Goal: Task Accomplishment & Management: Complete application form

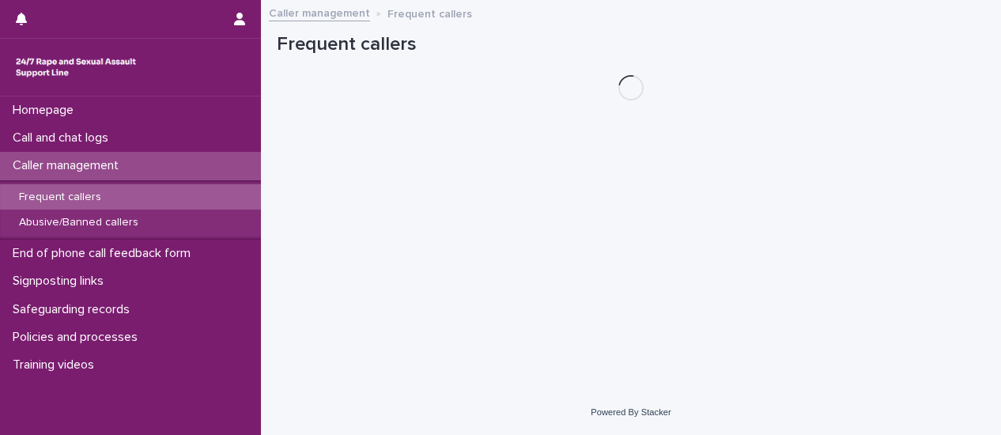
click at [106, 206] on div "Frequent callers" at bounding box center [130, 197] width 261 height 26
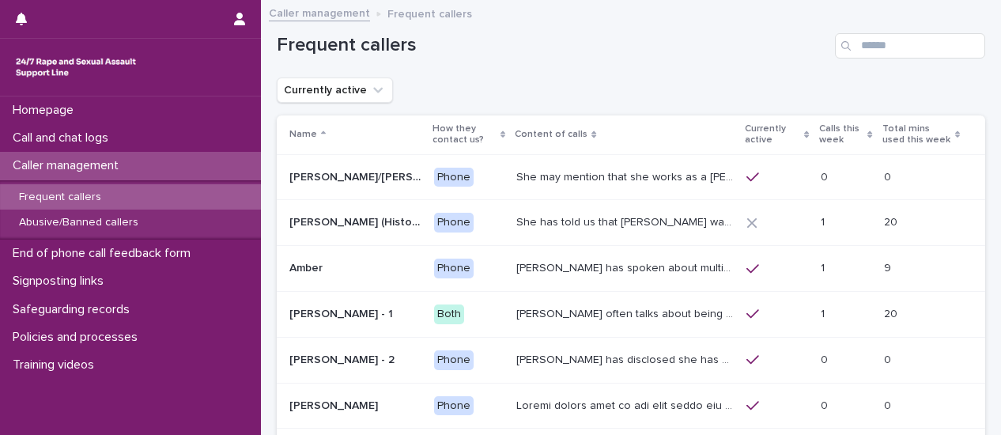
click at [819, 130] on p "Calls this week" at bounding box center [841, 134] width 45 height 29
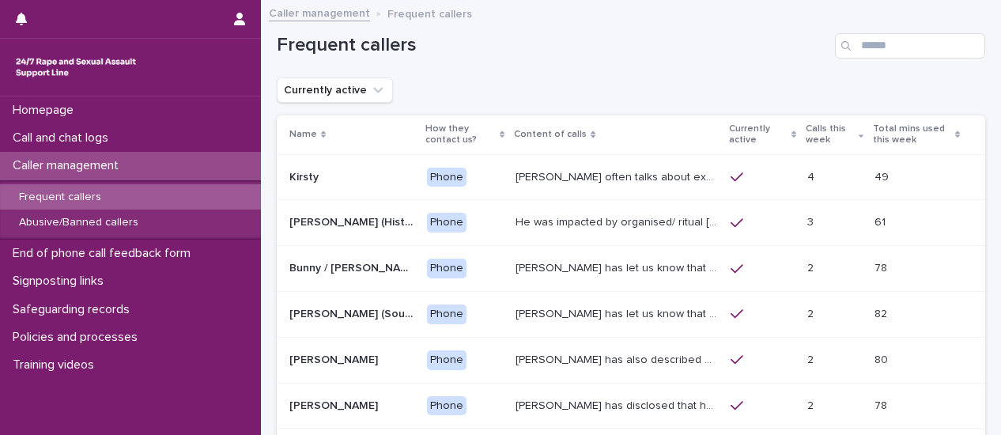
click at [659, 183] on p "[PERSON_NAME] often talks about experiencing sexual violence by a family friend…" at bounding box center [617, 176] width 205 height 17
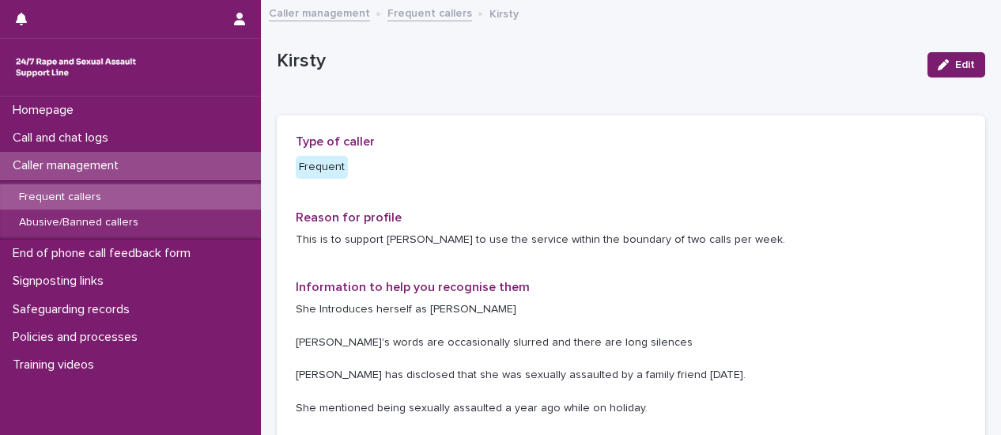
click at [419, 16] on link "Frequent callers" at bounding box center [429, 12] width 85 height 18
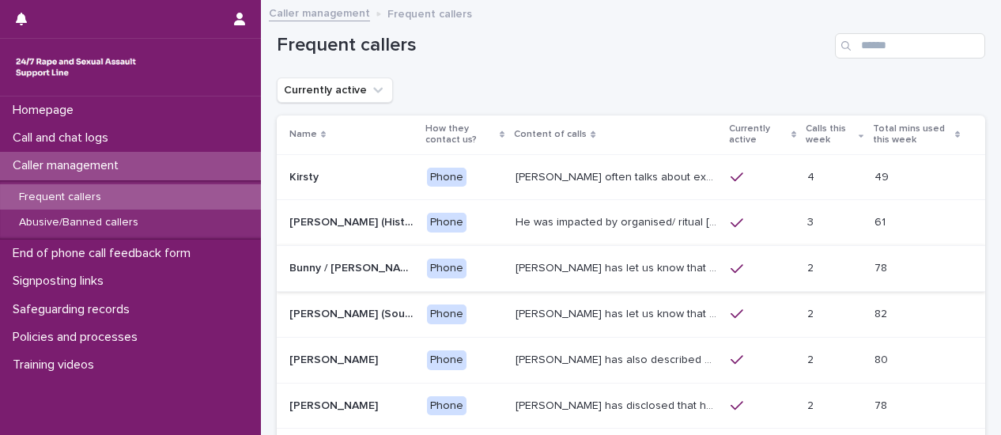
scroll to position [158, 0]
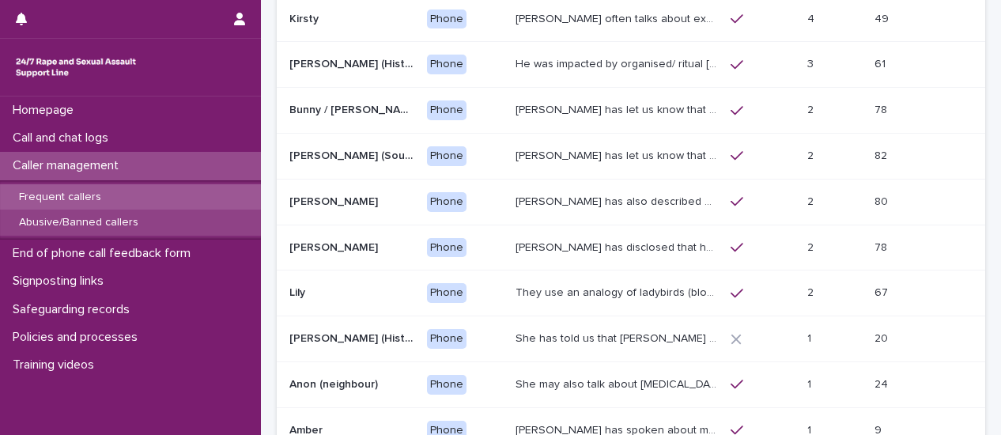
click at [134, 225] on p "Abusive/Banned callers" at bounding box center [78, 222] width 145 height 13
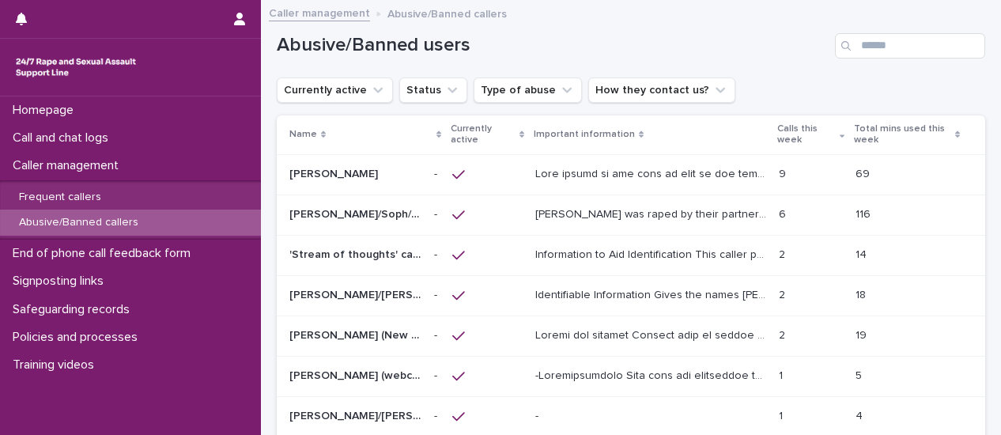
click at [590, 175] on p at bounding box center [652, 172] width 235 height 17
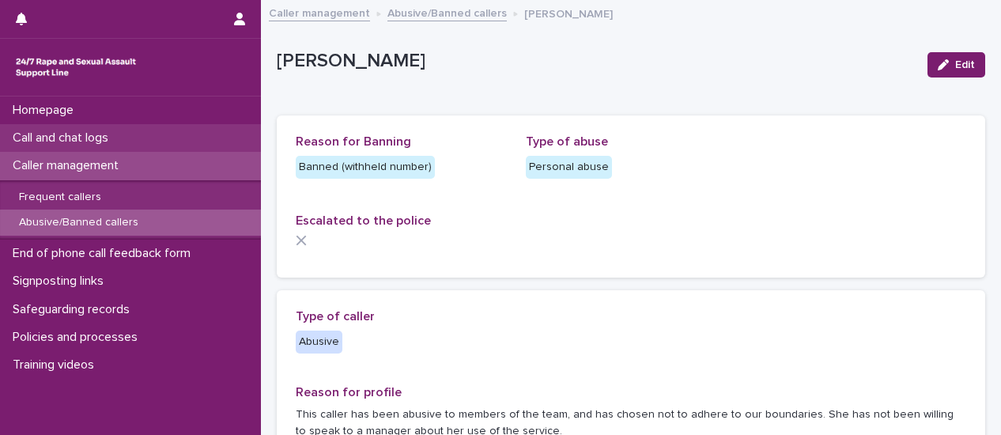
click at [54, 139] on p "Call and chat logs" at bounding box center [63, 137] width 115 height 15
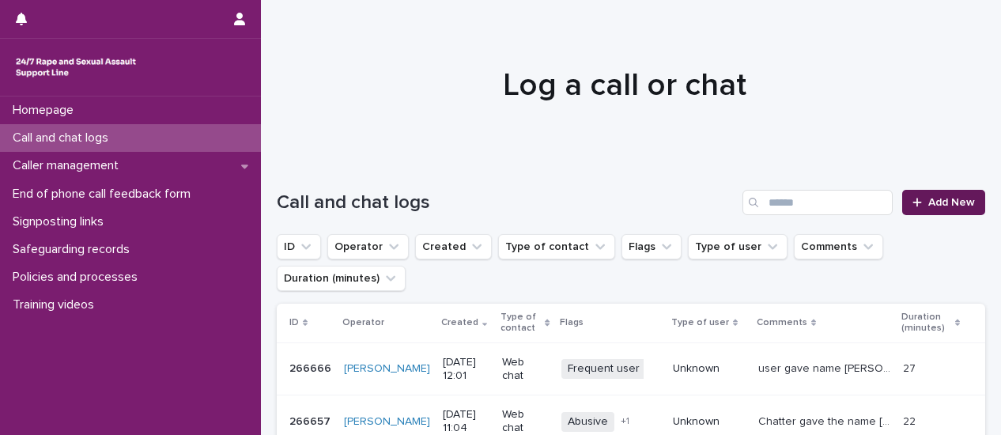
click at [936, 205] on span "Add New" at bounding box center [951, 202] width 47 height 11
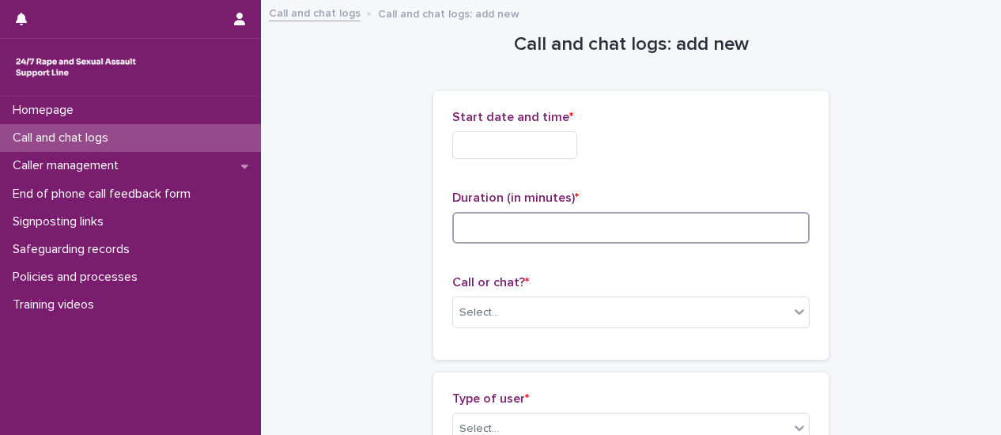
click at [483, 228] on input at bounding box center [630, 228] width 357 height 32
type input "*"
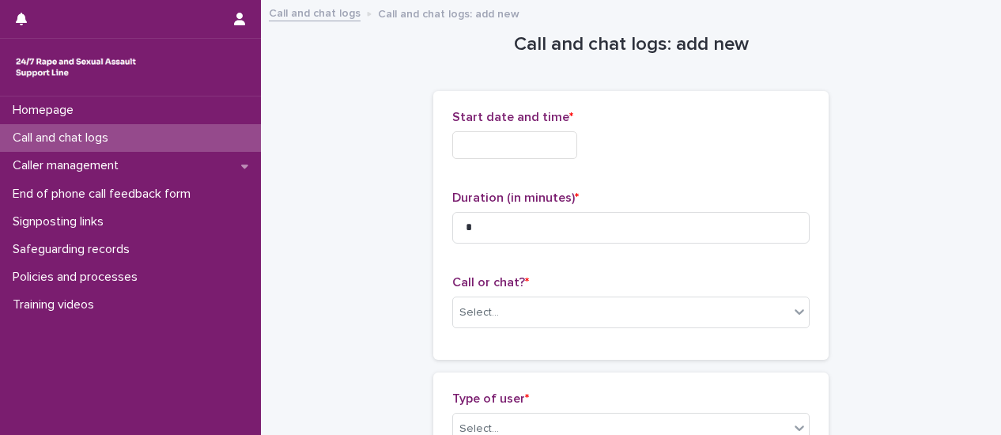
click at [511, 144] on input "text" at bounding box center [514, 145] width 125 height 28
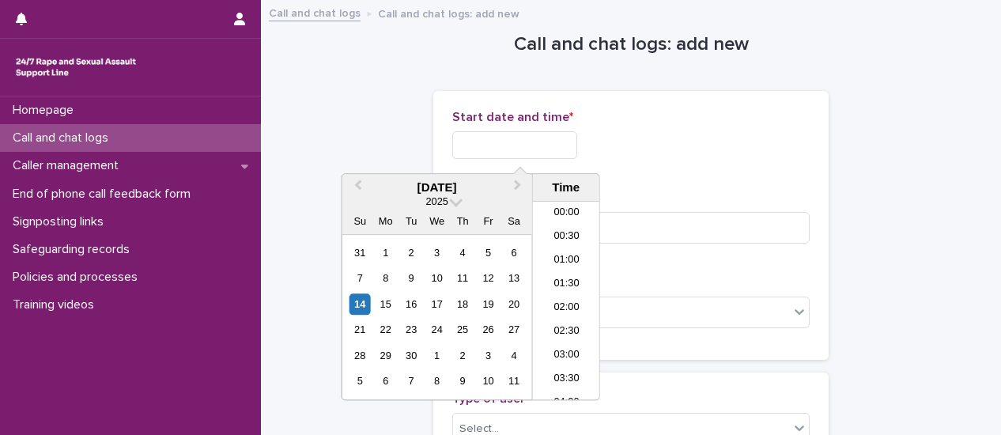
scroll to position [530, 0]
click at [569, 320] on li "13:30" at bounding box center [566, 324] width 67 height 24
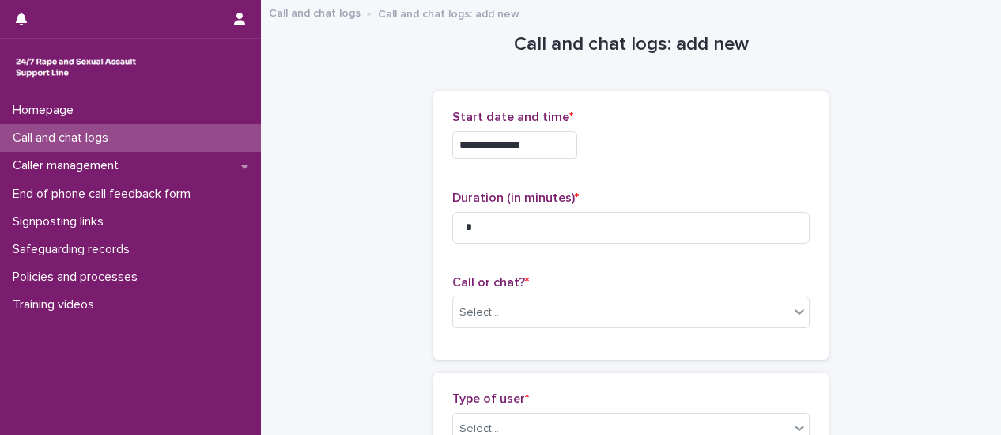
drag, startPoint x: 549, startPoint y: 141, endPoint x: 521, endPoint y: 138, distance: 28.6
click at [549, 140] on input "**********" at bounding box center [514, 145] width 125 height 28
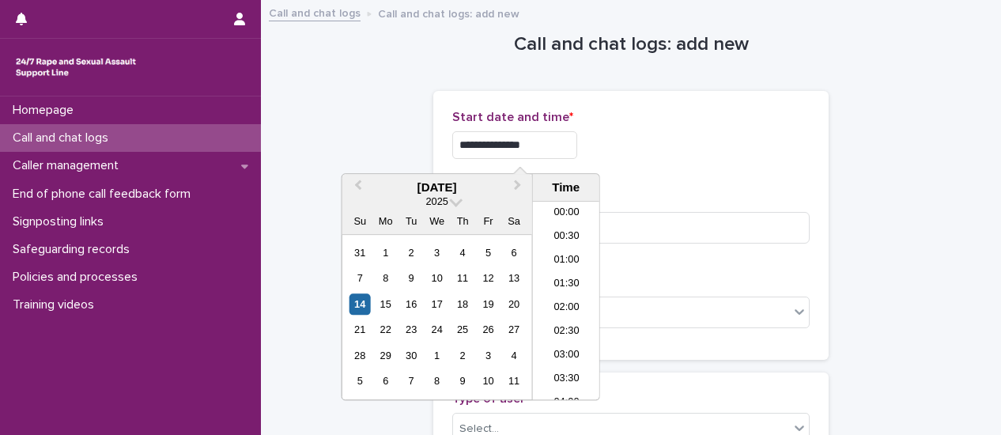
scroll to position [553, 0]
type input "**********"
click at [727, 164] on div "**********" at bounding box center [630, 141] width 357 height 62
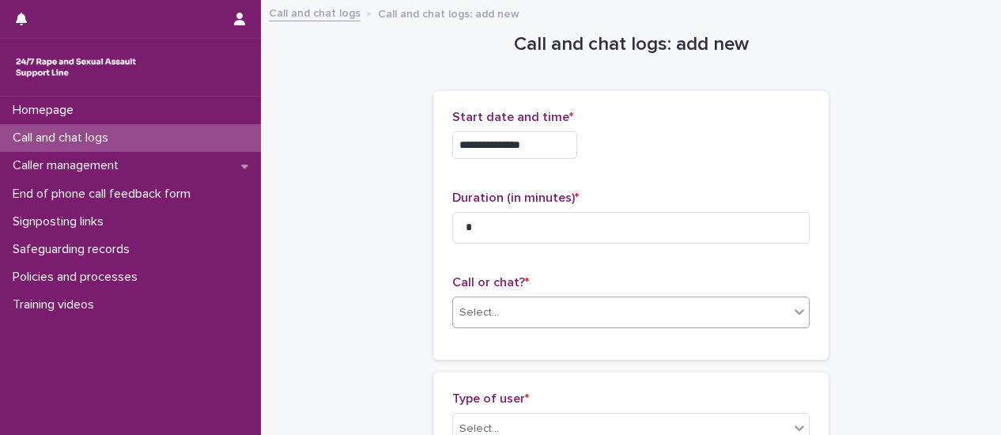
click at [799, 315] on icon at bounding box center [799, 312] width 16 height 16
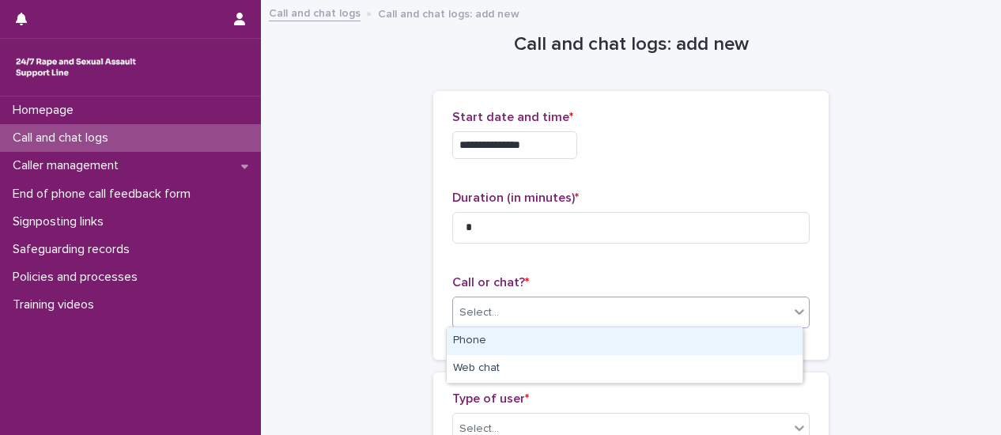
click at [745, 343] on div "Phone" at bounding box center [625, 341] width 356 height 28
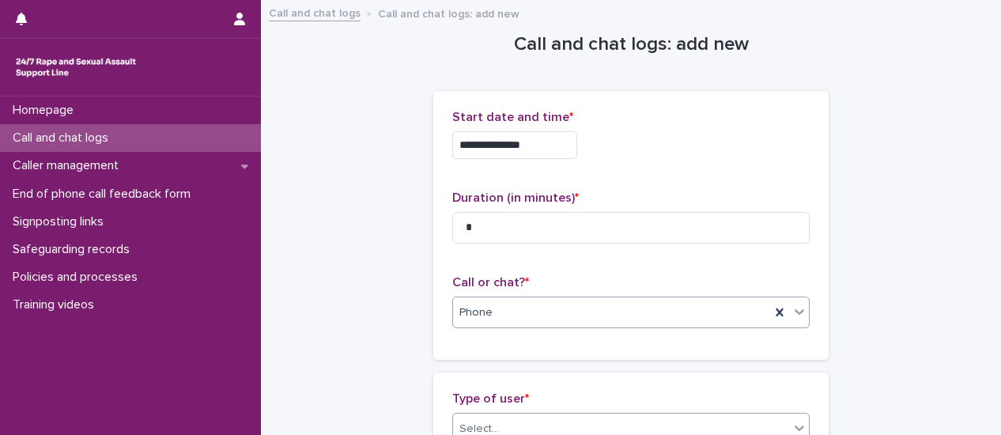
click at [798, 426] on icon at bounding box center [799, 428] width 16 height 16
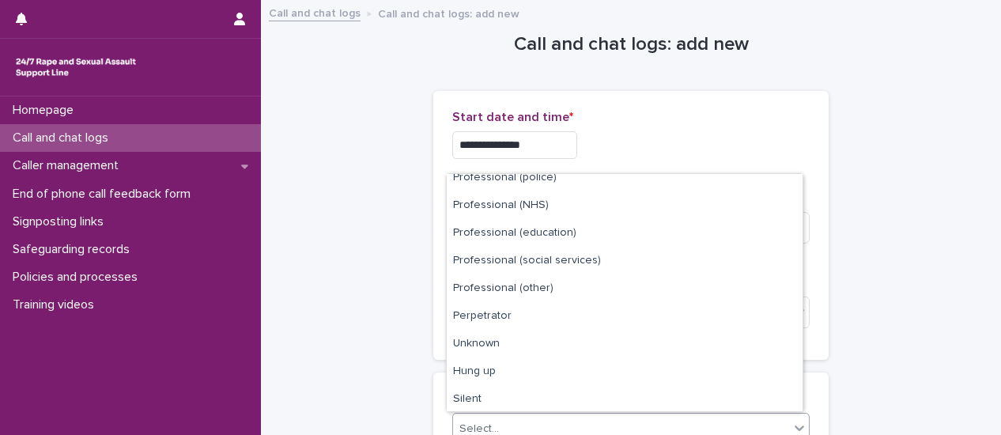
scroll to position [178, 0]
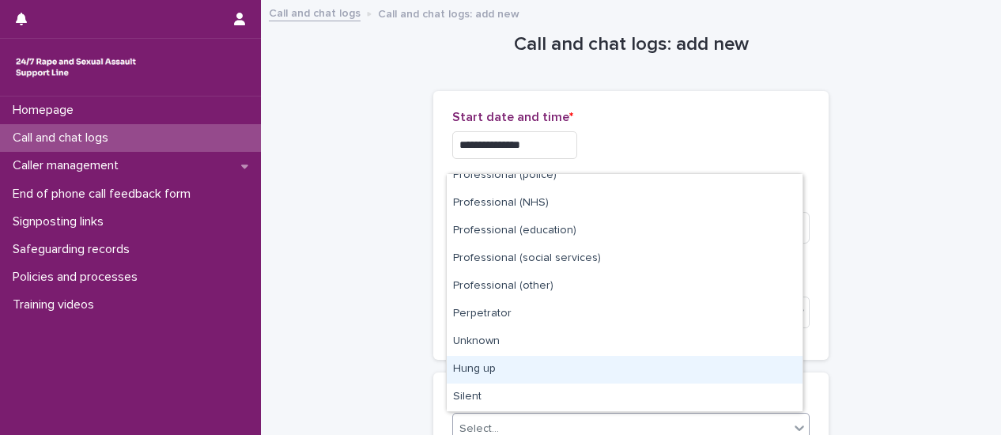
click at [692, 374] on div "Hung up" at bounding box center [625, 370] width 356 height 28
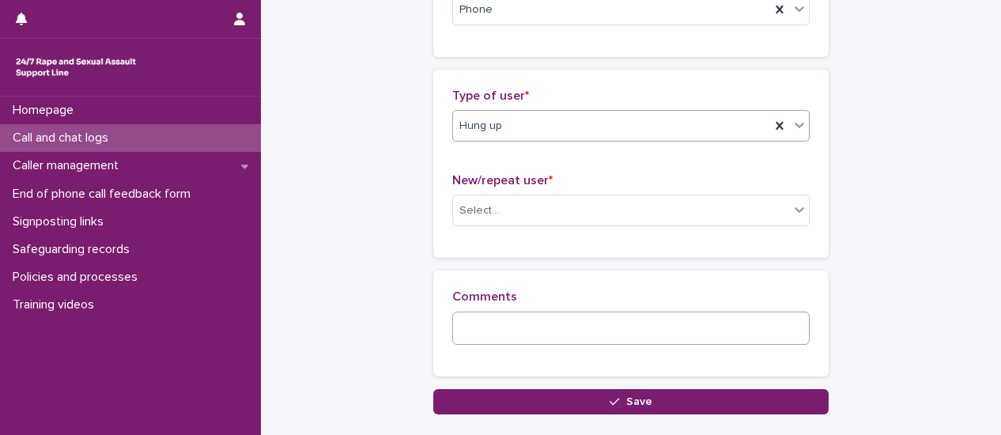
scroll to position [308, 0]
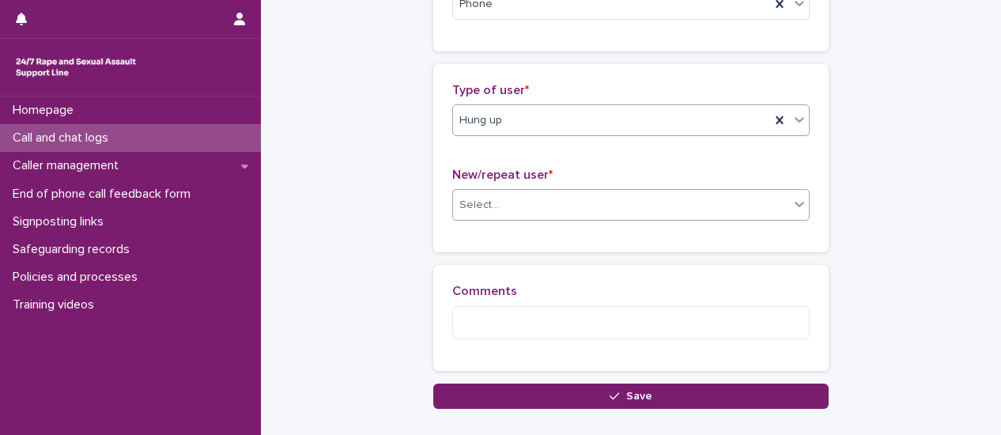
click at [795, 211] on div at bounding box center [799, 204] width 19 height 28
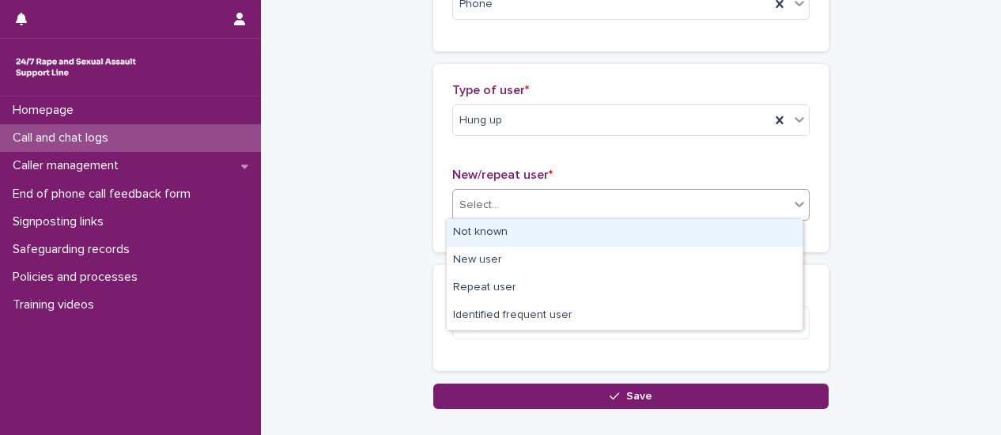
click at [713, 227] on div "Not known" at bounding box center [625, 233] width 356 height 28
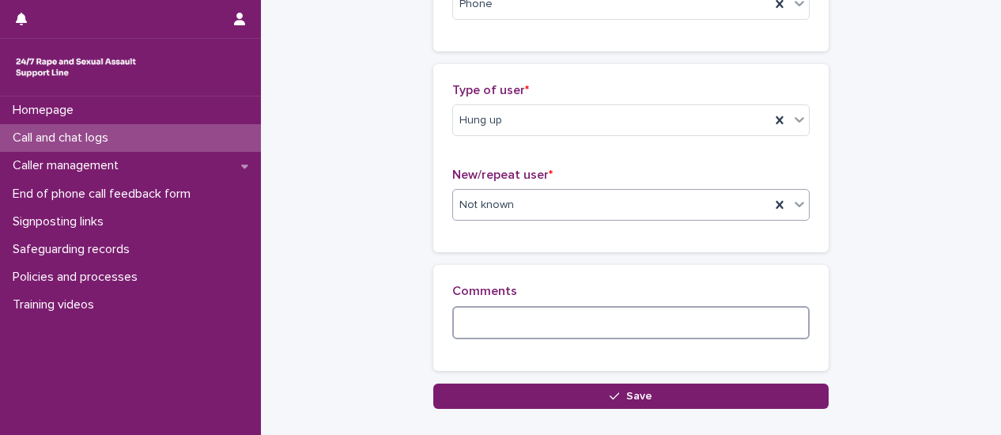
click at [691, 311] on textarea at bounding box center [630, 322] width 357 height 33
click at [604, 320] on textarea "**********" at bounding box center [630, 322] width 357 height 33
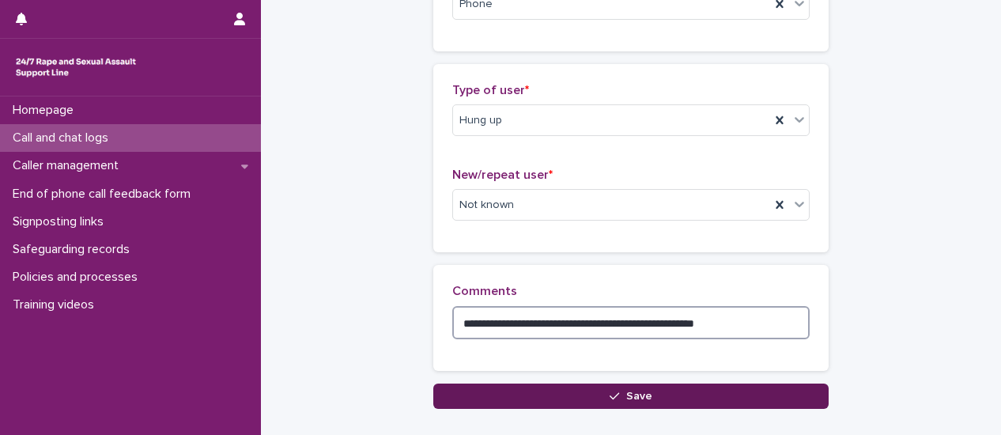
type textarea "**********"
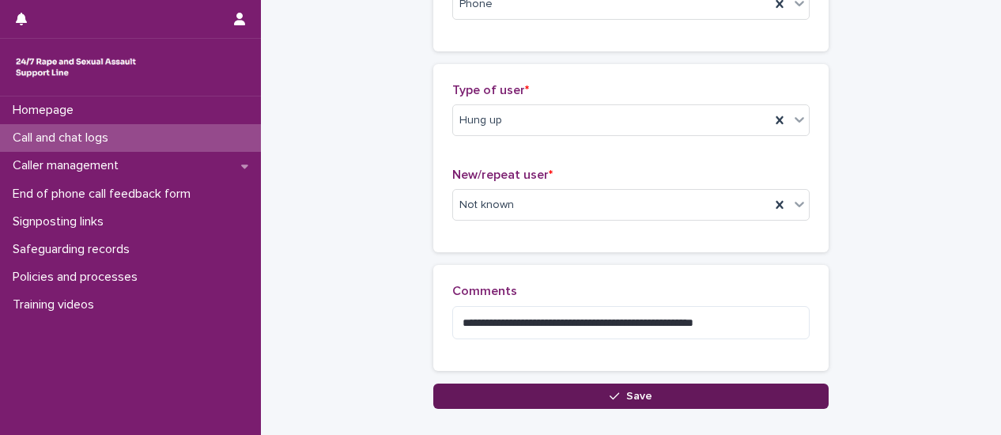
click at [636, 395] on span "Save" at bounding box center [639, 395] width 26 height 11
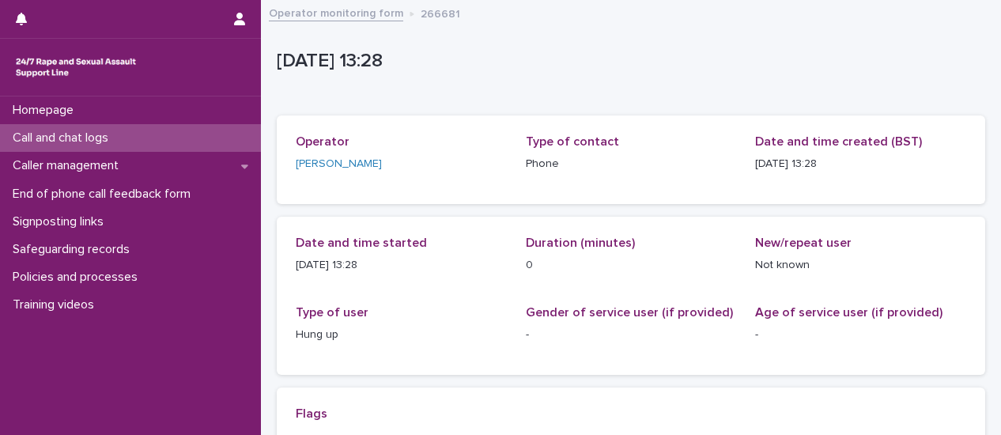
click at [74, 138] on p "Call and chat logs" at bounding box center [63, 137] width 115 height 15
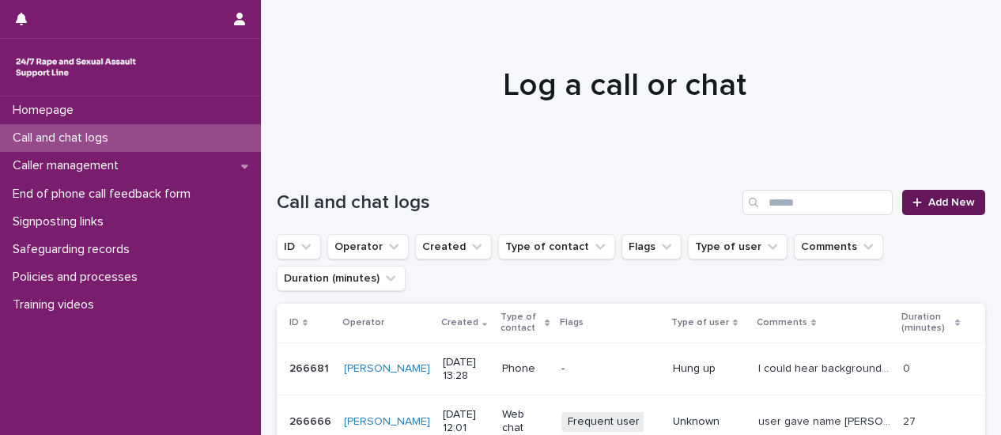
click at [933, 205] on span "Add New" at bounding box center [951, 202] width 47 height 11
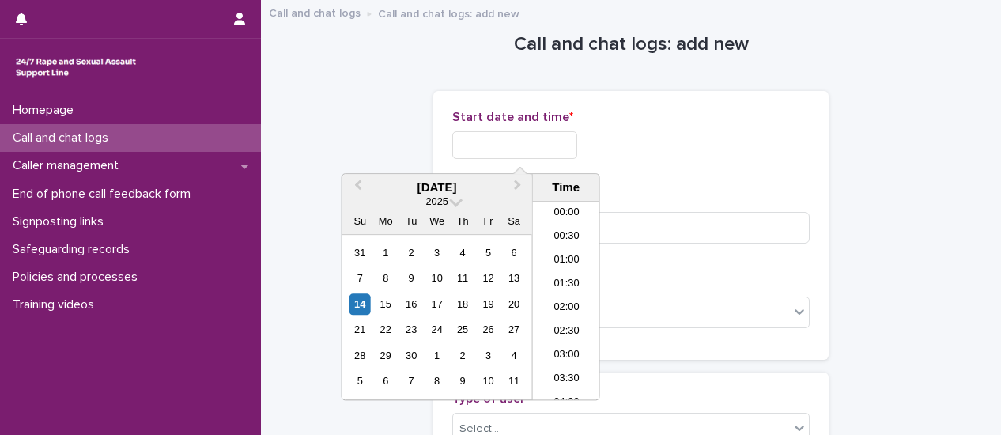
click at [534, 149] on input "text" at bounding box center [514, 145] width 125 height 28
click at [566, 301] on li "13:30" at bounding box center [566, 300] width 67 height 24
click at [553, 148] on input "**********" at bounding box center [514, 145] width 125 height 28
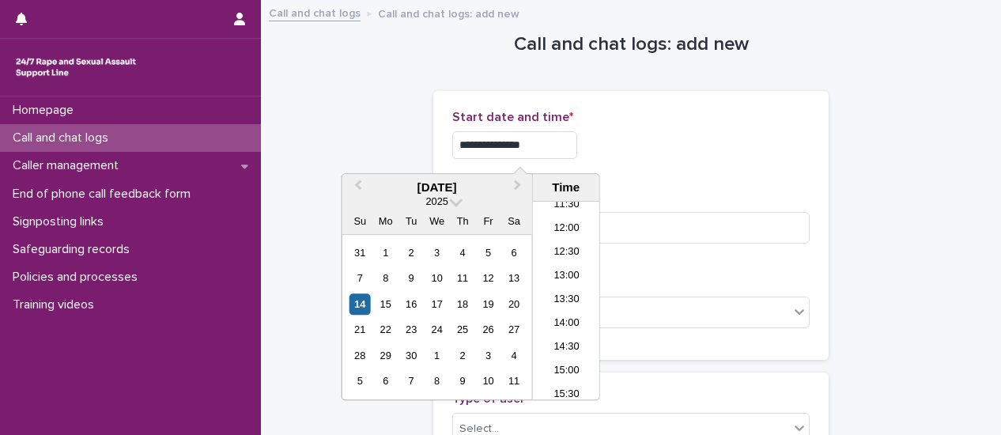
type input "**********"
drag, startPoint x: 637, startPoint y: 156, endPoint x: 584, endPoint y: 217, distance: 80.7
click at [639, 156] on div "**********" at bounding box center [630, 145] width 357 height 28
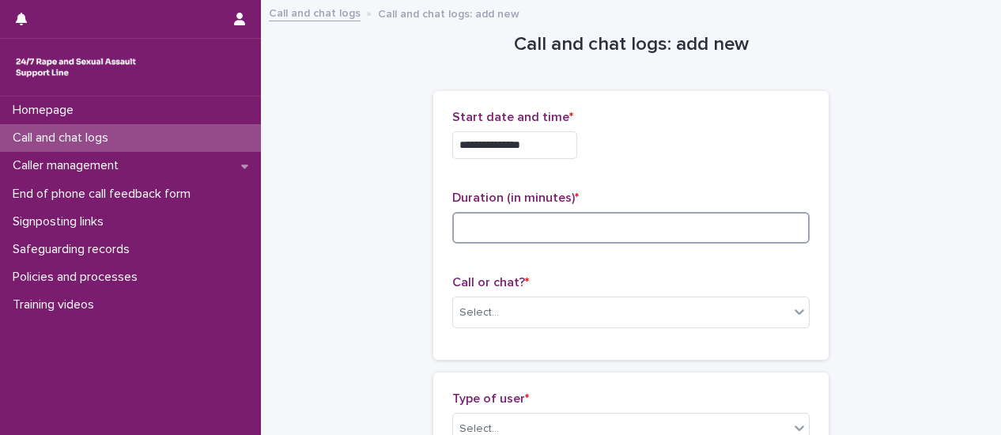
click at [576, 219] on input at bounding box center [630, 228] width 357 height 32
type input "*"
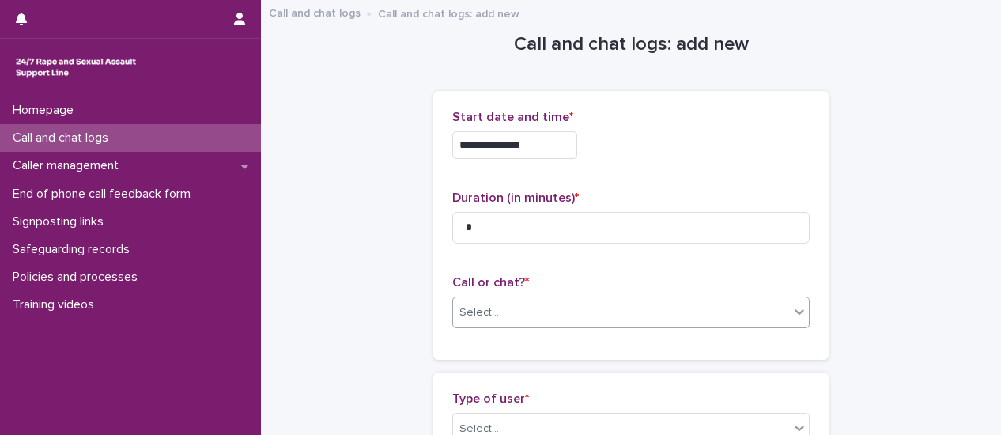
click at [798, 319] on div at bounding box center [799, 311] width 19 height 28
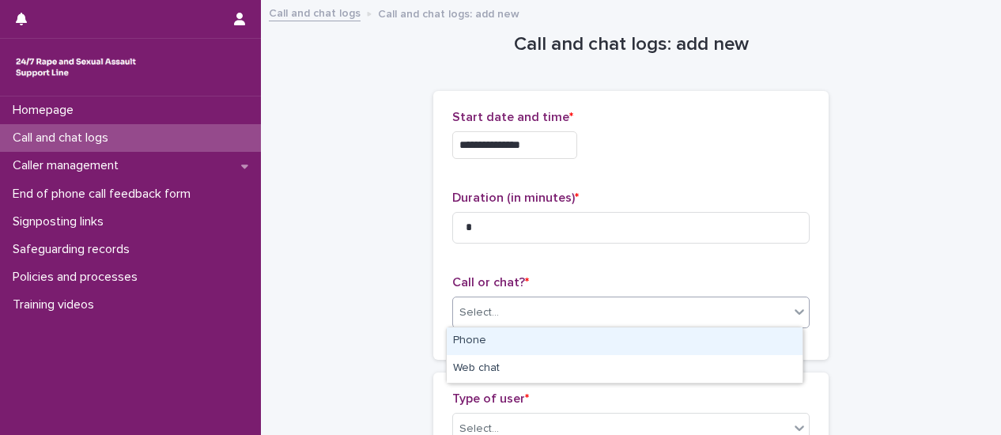
click at [756, 342] on div "Phone" at bounding box center [625, 341] width 356 height 28
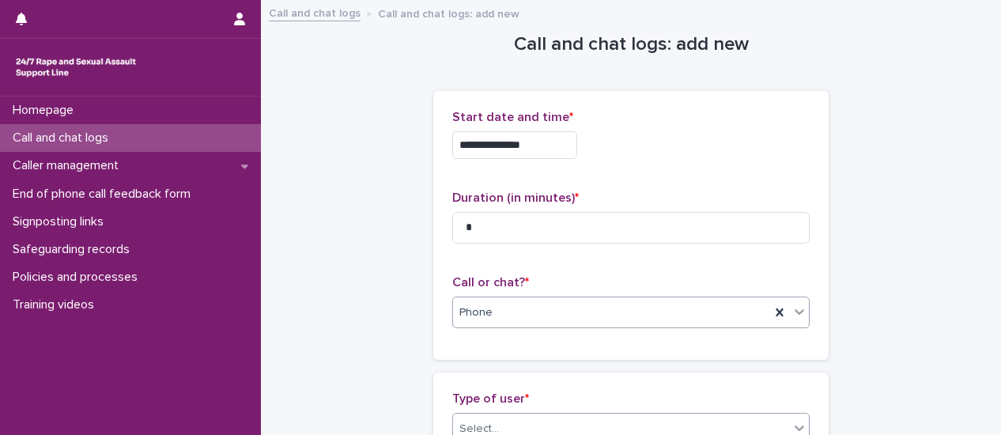
click at [797, 428] on icon at bounding box center [799, 428] width 16 height 16
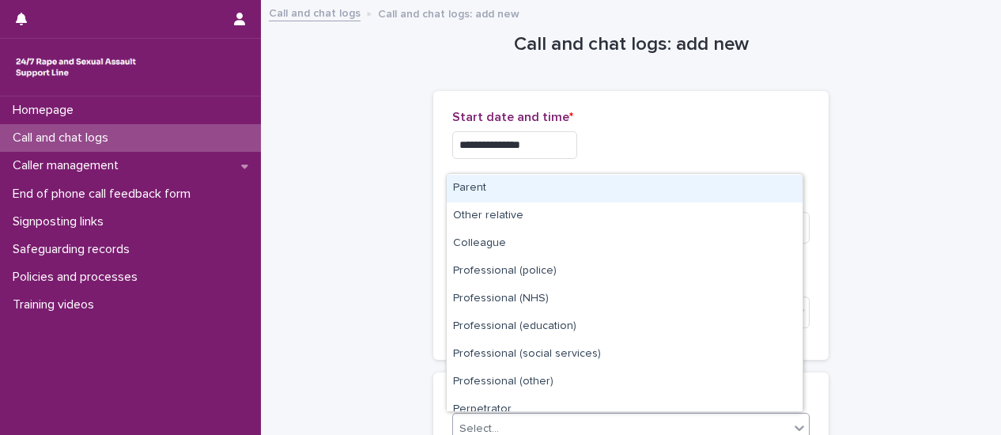
scroll to position [178, 0]
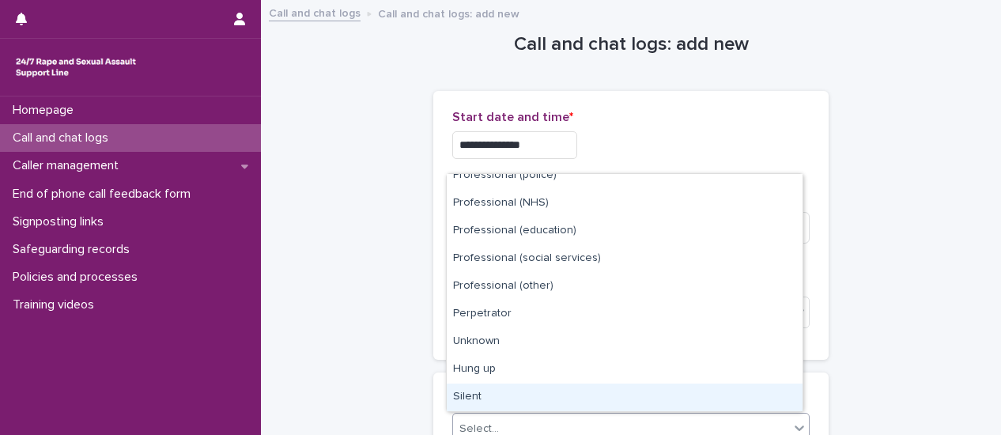
click at [628, 398] on div "Silent" at bounding box center [625, 397] width 356 height 28
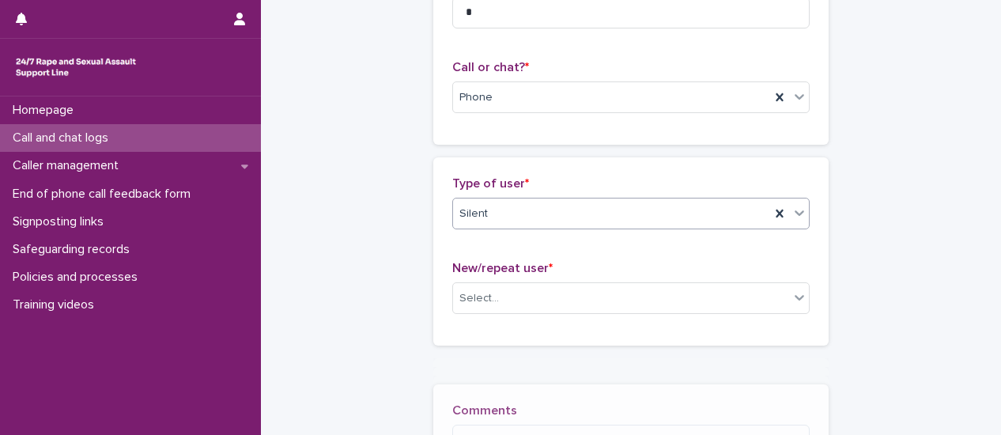
scroll to position [220, 0]
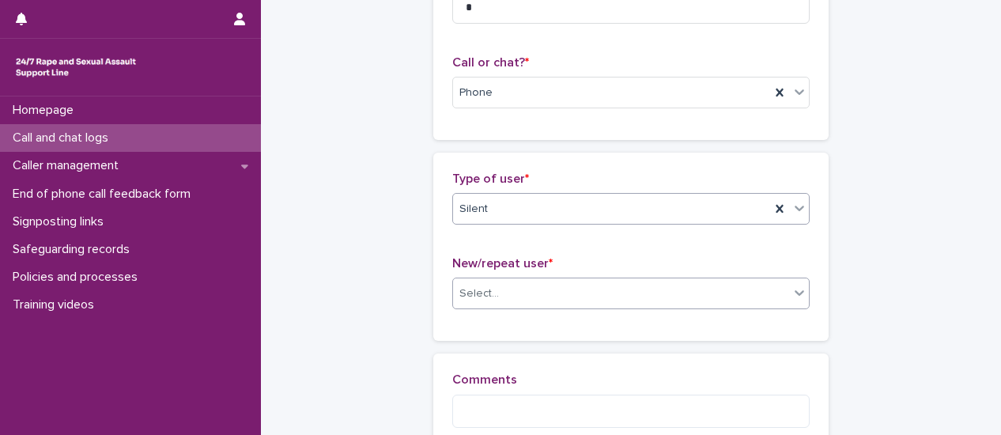
drag, startPoint x: 797, startPoint y: 295, endPoint x: 781, endPoint y: 303, distance: 17.7
click at [795, 296] on icon at bounding box center [799, 293] width 16 height 16
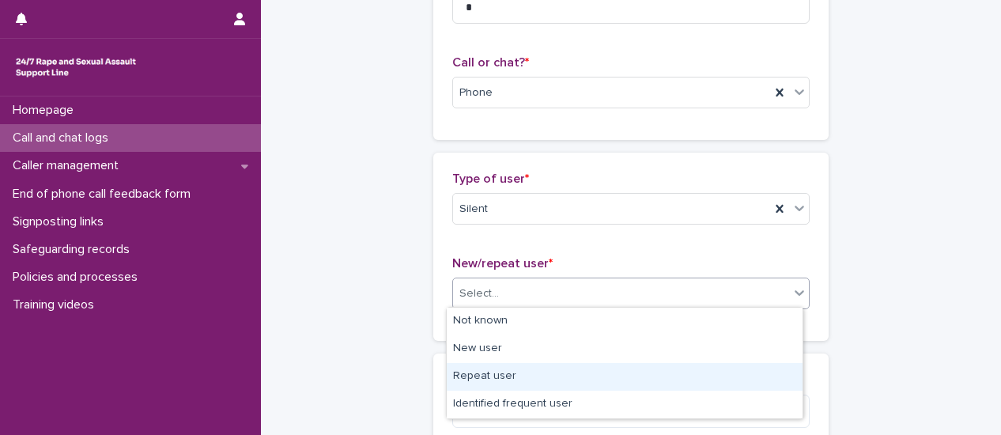
click at [678, 375] on div "Repeat user" at bounding box center [625, 377] width 356 height 28
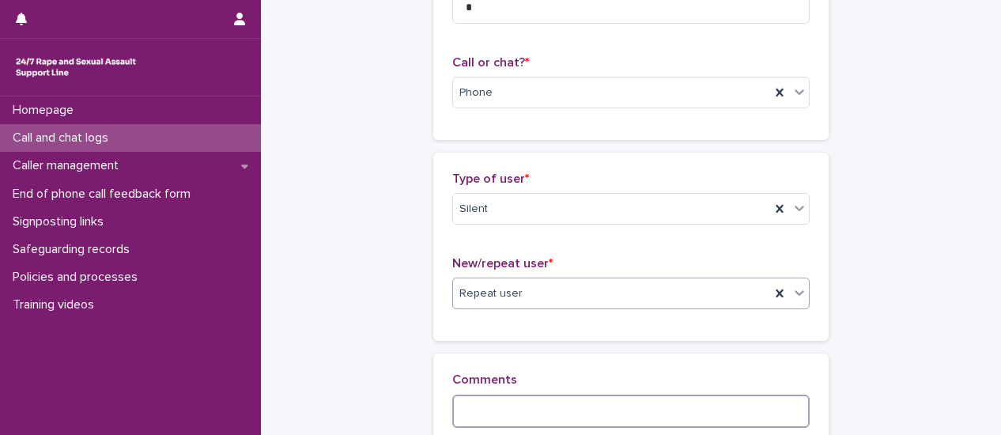
click at [623, 411] on textarea at bounding box center [630, 410] width 357 height 33
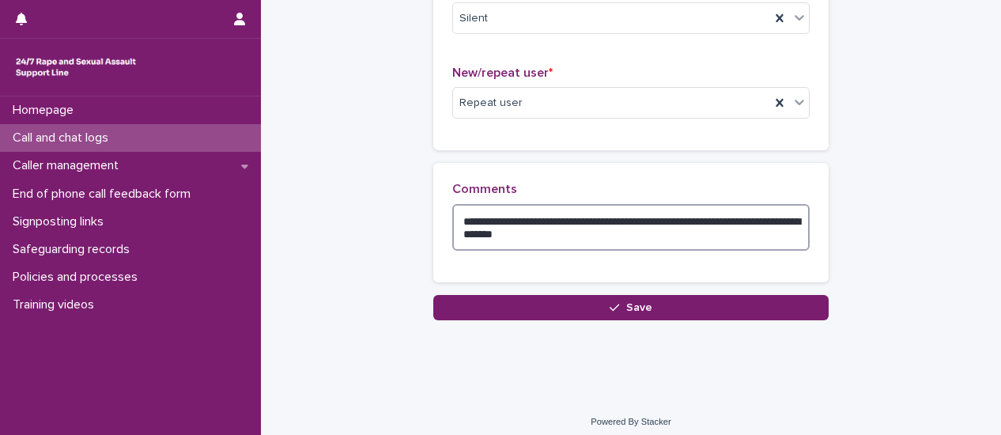
scroll to position [417, 0]
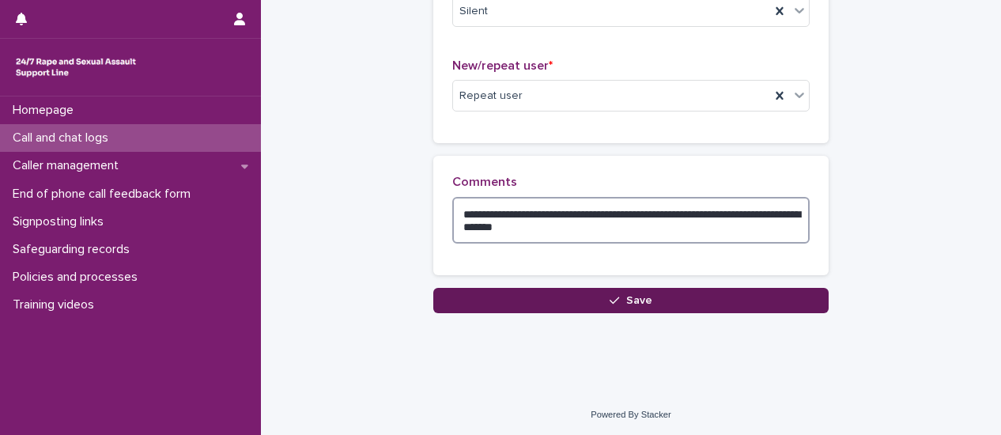
type textarea "**********"
click at [662, 304] on button "Save" at bounding box center [630, 300] width 395 height 25
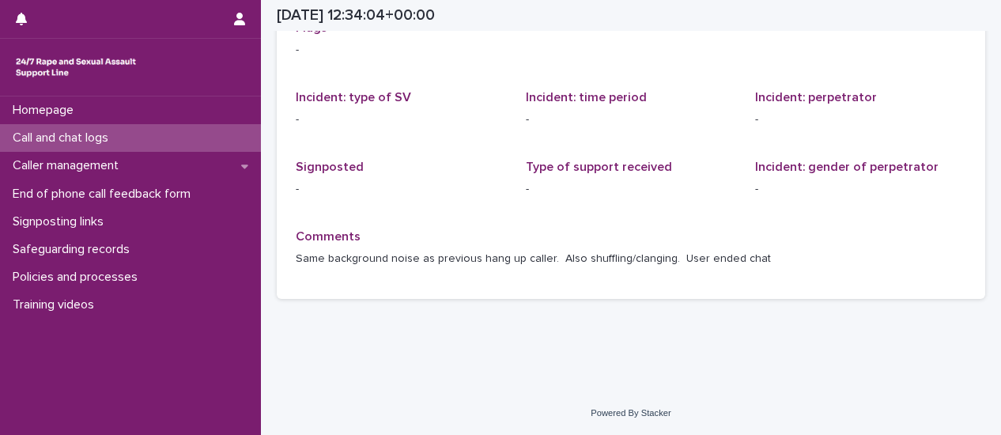
scroll to position [71, 0]
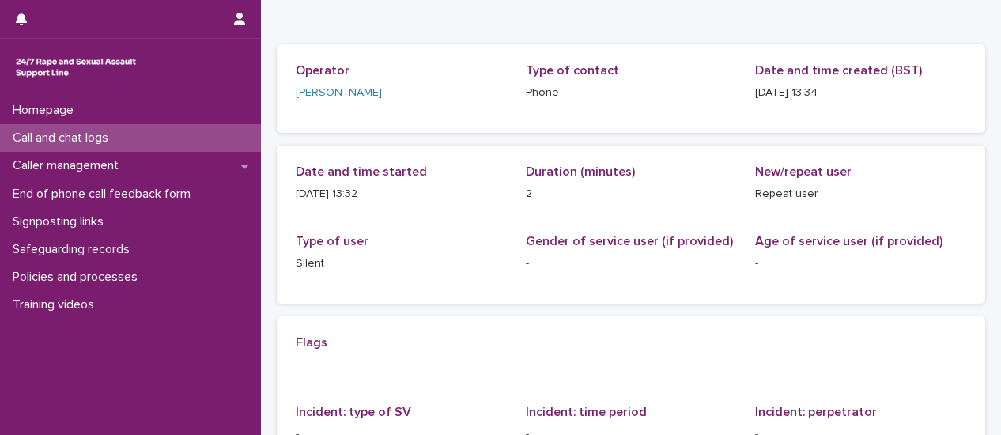
click at [76, 145] on p "Call and chat logs" at bounding box center [63, 137] width 115 height 15
